Goal: Transaction & Acquisition: Subscribe to service/newsletter

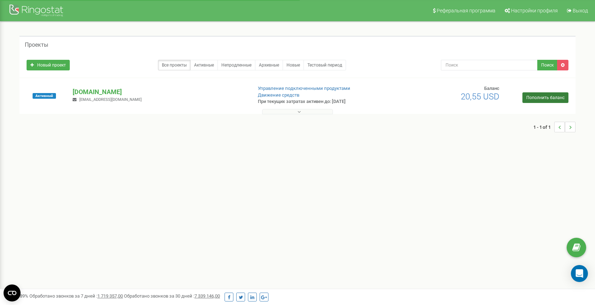
click at [535, 103] on link "Пополнить баланс" at bounding box center [545, 97] width 46 height 11
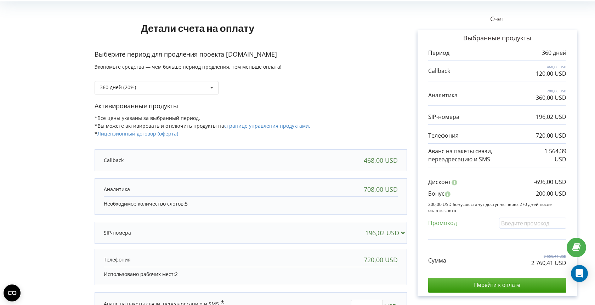
scroll to position [31, 0]
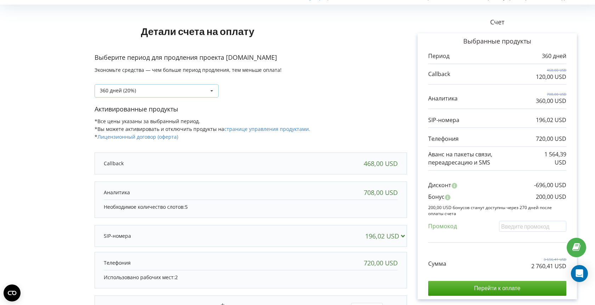
click at [181, 94] on div "360 дней (20%) Пополнить баланс без периода" at bounding box center [157, 90] width 124 height 13
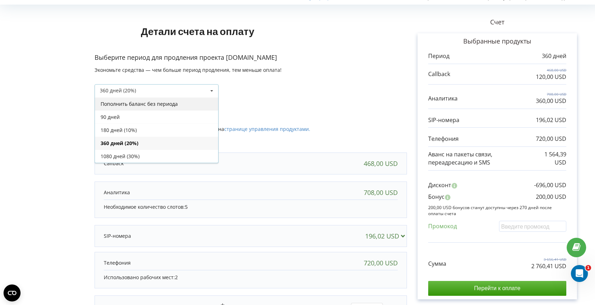
scroll to position [0, 0]
click at [188, 106] on div "Пополнить баланс без периода" at bounding box center [156, 103] width 123 height 13
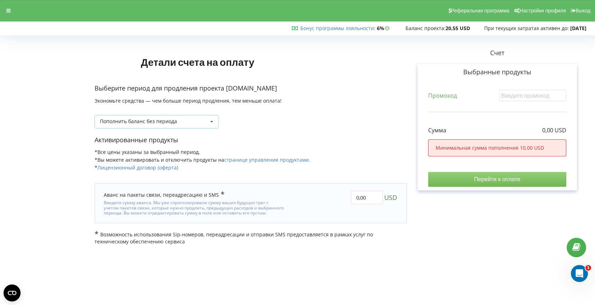
click at [210, 119] on icon at bounding box center [211, 121] width 11 height 13
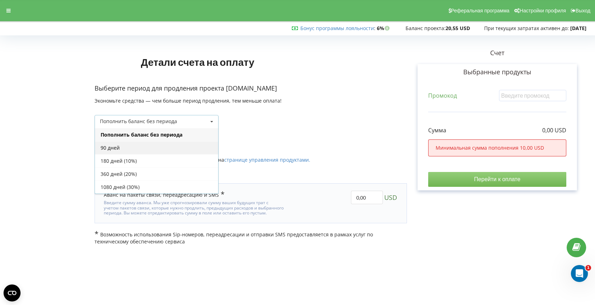
click at [195, 141] on div "90 дней" at bounding box center [156, 147] width 123 height 13
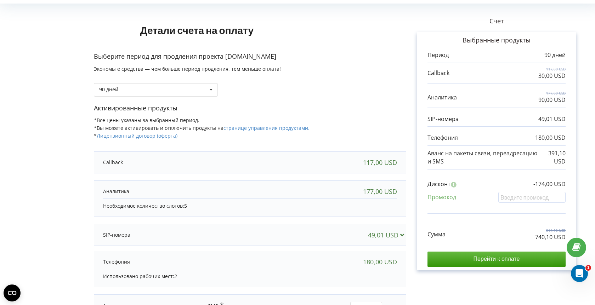
scroll to position [36, 1]
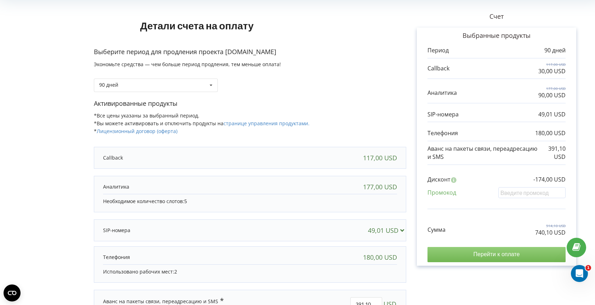
click at [495, 248] on input "Перейти к оплате" at bounding box center [496, 254] width 138 height 15
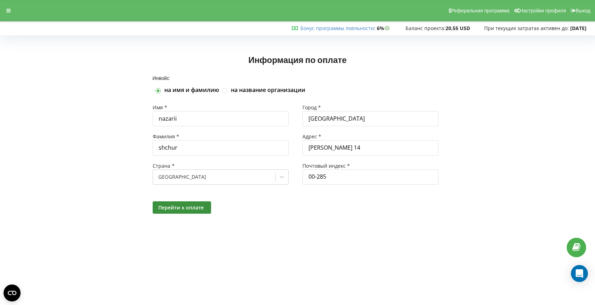
click at [193, 211] on span "Перейти к оплате" at bounding box center [180, 207] width 45 height 7
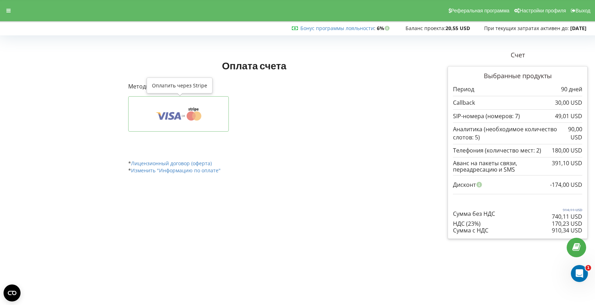
click at [196, 113] on icon at bounding box center [196, 116] width 9 height 9
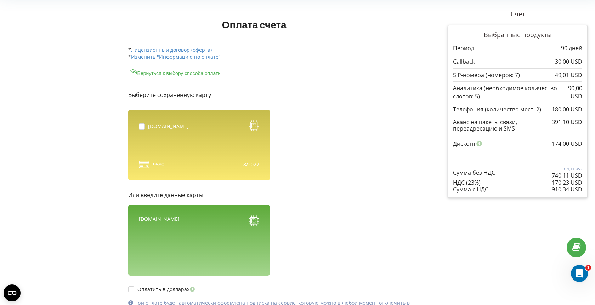
scroll to position [46, 0]
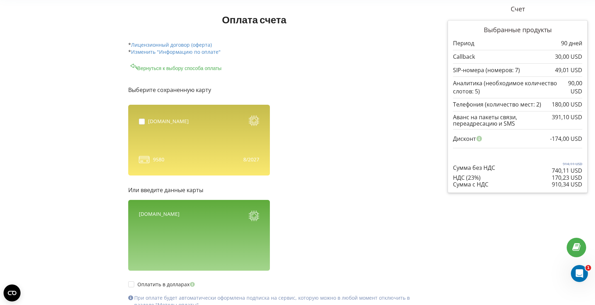
click at [139, 119] on label at bounding box center [143, 119] width 9 height 0
checkbox input "true"
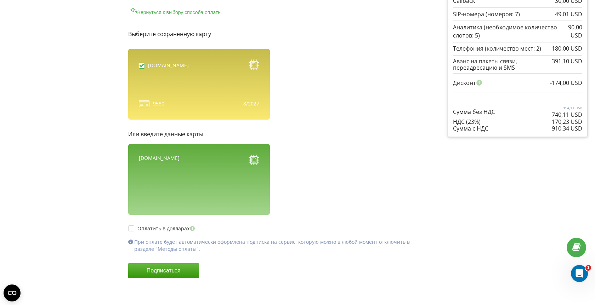
scroll to position [102, 0]
click at [182, 229] on label "Оплатить в долларах" at bounding box center [162, 229] width 68 height 6
checkbox input "true"
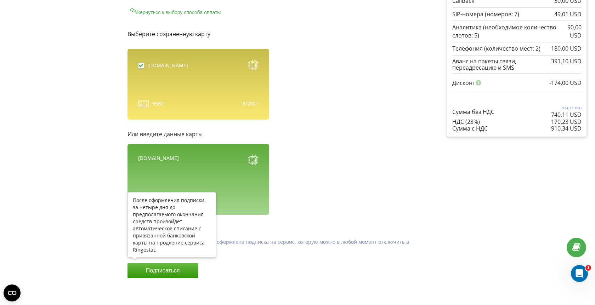
scroll to position [102, 1]
click at [171, 266] on button "Подписаться" at bounding box center [162, 271] width 71 height 15
